Goal: Task Accomplishment & Management: Manage account settings

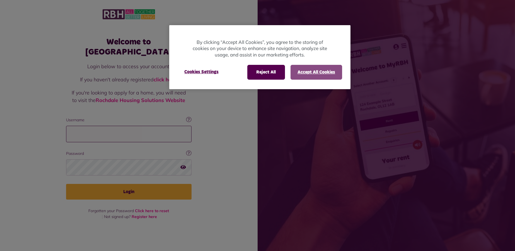
type input "**********"
click at [306, 72] on button "Accept All Cookies" at bounding box center [317, 72] width 52 height 15
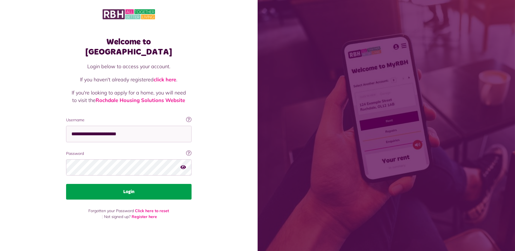
click at [178, 184] on button "Login" at bounding box center [129, 192] width 126 height 16
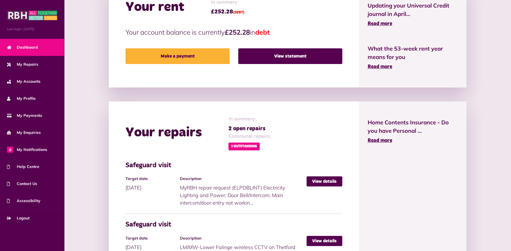
scroll to position [279, 0]
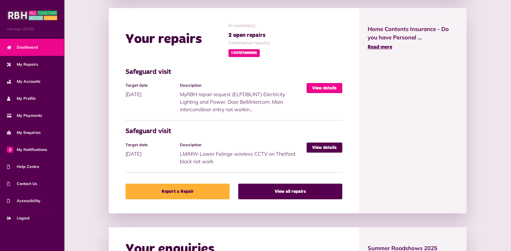
click at [320, 87] on link "View details" at bounding box center [325, 88] width 36 height 10
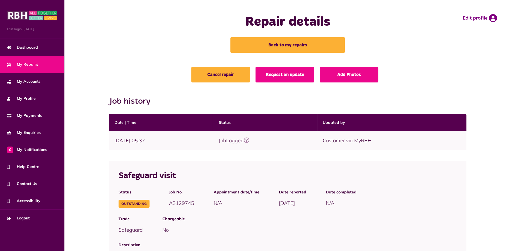
click at [249, 141] on icon at bounding box center [247, 140] width 6 height 6
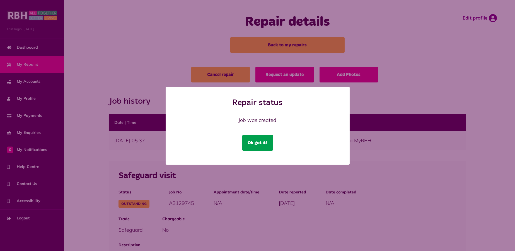
click at [267, 143] on button "Ok got it!" at bounding box center [257, 143] width 31 height 16
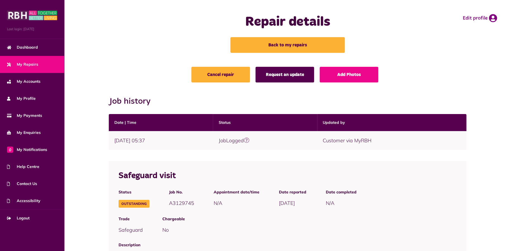
click at [287, 78] on link "Request an update" at bounding box center [285, 75] width 59 height 16
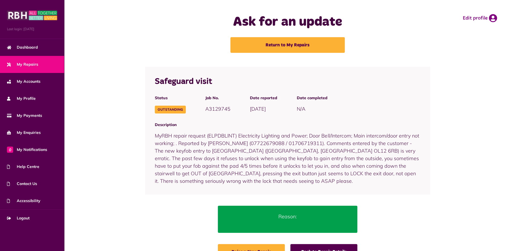
scroll to position [20, 0]
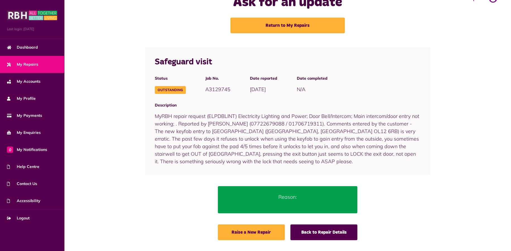
click at [28, 68] on link "My Repairs" at bounding box center [32, 64] width 64 height 17
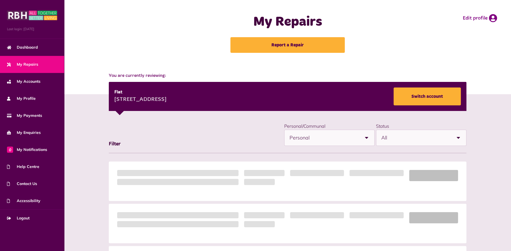
scroll to position [93, 0]
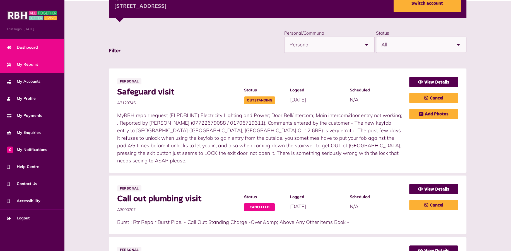
click at [30, 49] on span "Dashboard" at bounding box center [22, 47] width 31 height 6
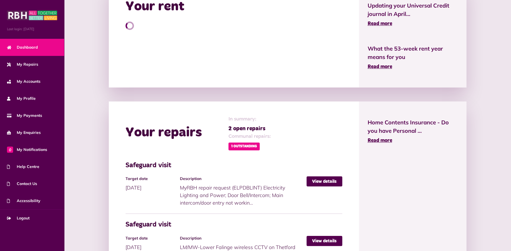
scroll to position [279, 0]
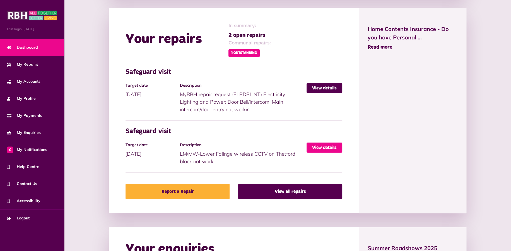
click at [324, 146] on link "View details" at bounding box center [325, 147] width 36 height 10
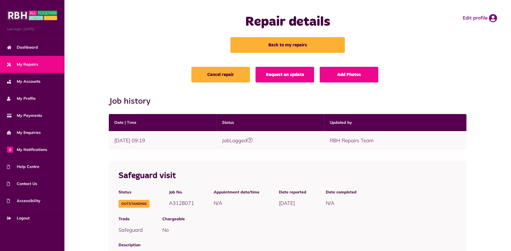
click at [253, 139] on icon at bounding box center [250, 140] width 6 height 6
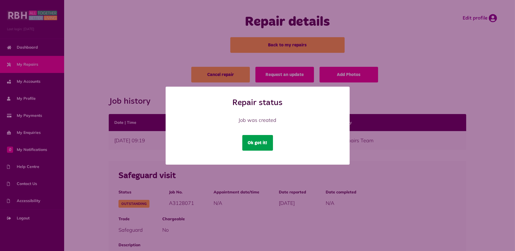
click at [266, 139] on button "Ok got it!" at bounding box center [257, 143] width 31 height 16
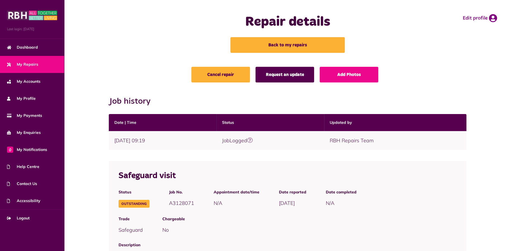
click at [279, 78] on link "Request an update" at bounding box center [285, 75] width 59 height 16
